Goal: Information Seeking & Learning: Learn about a topic

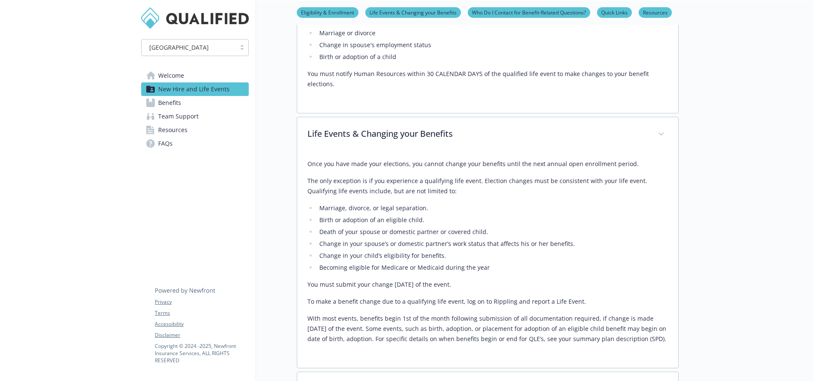
scroll to position [430, 0]
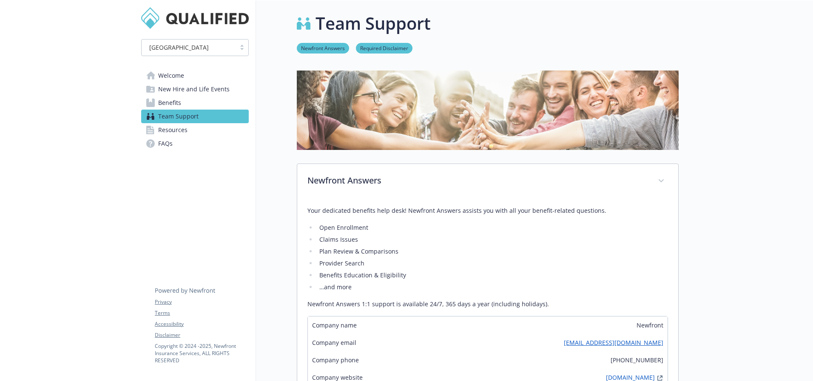
scroll to position [51, 0]
